Goal: Task Accomplishment & Management: Manage account settings

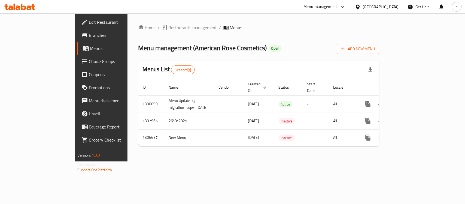
click at [89, 21] on span "Edit Restaurant" at bounding box center [118, 22] width 59 height 7
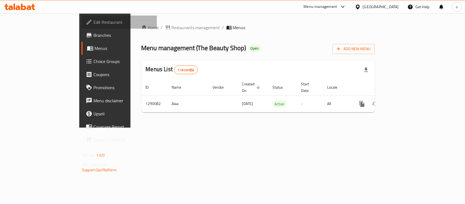
click at [94, 21] on span "Edit Restaurant" at bounding box center [123, 22] width 59 height 7
click at [94, 23] on span "Edit Restaurant" at bounding box center [123, 22] width 59 height 7
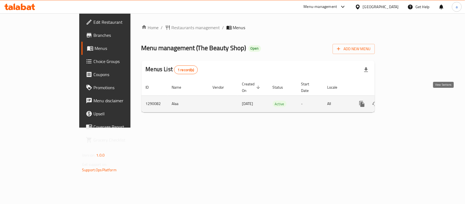
click at [405, 101] on icon "enhanced table" at bounding box center [401, 104] width 7 height 7
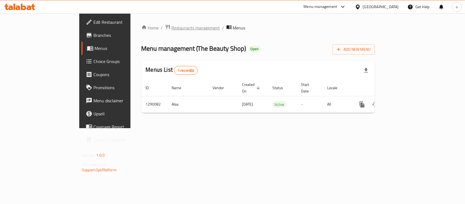
click at [172, 28] on span "Restaurants management" at bounding box center [196, 28] width 49 height 7
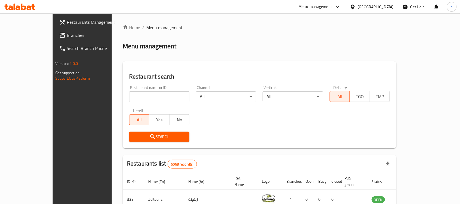
click at [133, 96] on input "search" at bounding box center [159, 96] width 60 height 11
paste input "698049"
type input "698049"
click at [134, 134] on span "Search" at bounding box center [160, 136] width 52 height 7
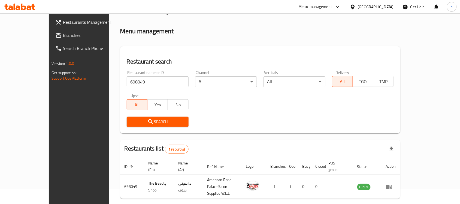
scroll to position [29, 0]
